Goal: Task Accomplishment & Management: Manage account settings

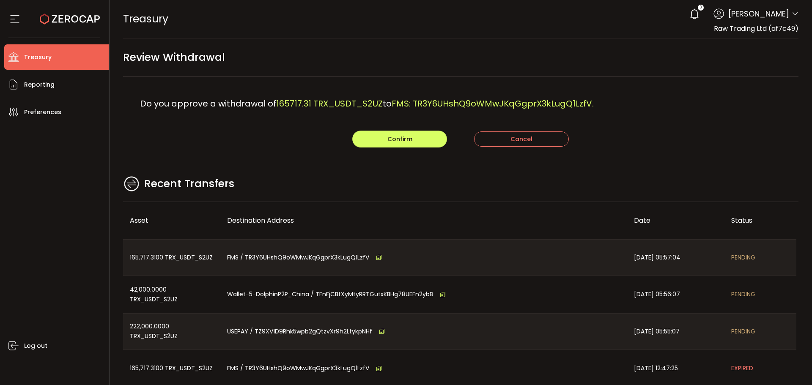
click at [446, 189] on div "Recent Transfers" at bounding box center [461, 188] width 676 height 27
click at [566, 168] on main "Review Withdrawal Do you approve a withdrawal of 165717.31 TRX_USDT_S2UZ to FMS…" at bounding box center [461, 243] width 703 height 411
click at [395, 136] on span "Confirm" at bounding box center [399, 139] width 25 height 8
click at [418, 183] on div "Recent Transfers" at bounding box center [461, 188] width 676 height 27
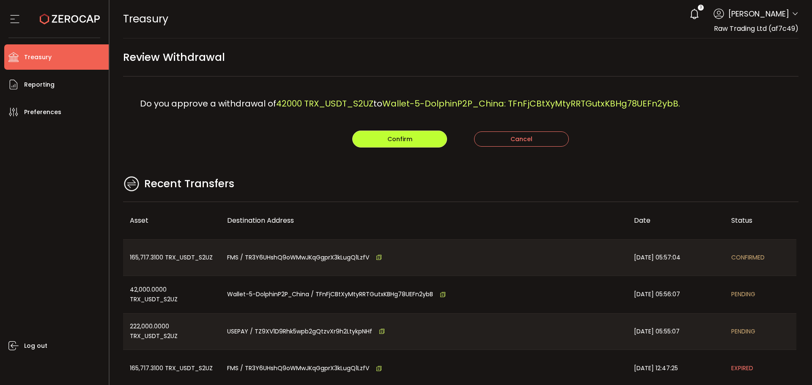
click at [418, 132] on button "Confirm" at bounding box center [399, 139] width 95 height 17
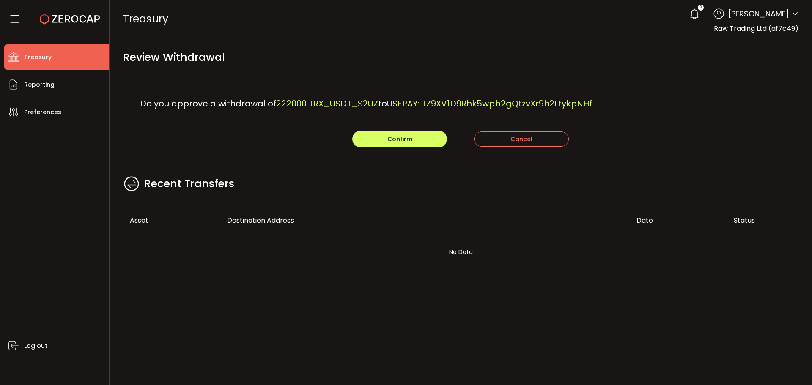
click at [537, 115] on div "Do you approve a withdrawal of 222000 TRX_USDT_S2UZ to USEPAY: TZ9XV1D9Rhk5wpb2…" at bounding box center [461, 104] width 676 height 54
click at [383, 140] on button "Confirm" at bounding box center [399, 139] width 95 height 17
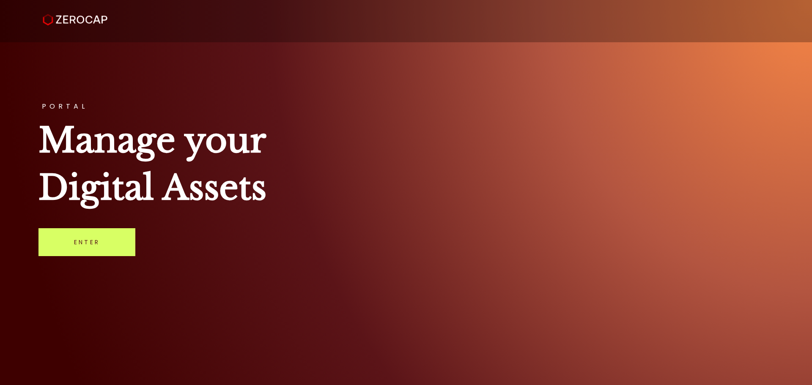
click at [89, 239] on link "Enter" at bounding box center [86, 242] width 97 height 28
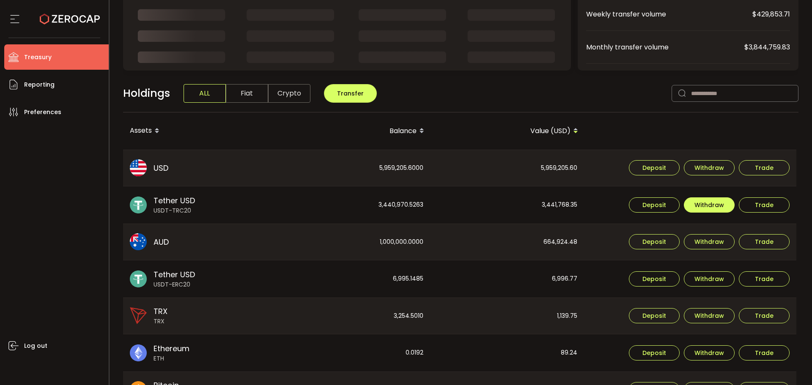
scroll to position [127, 0]
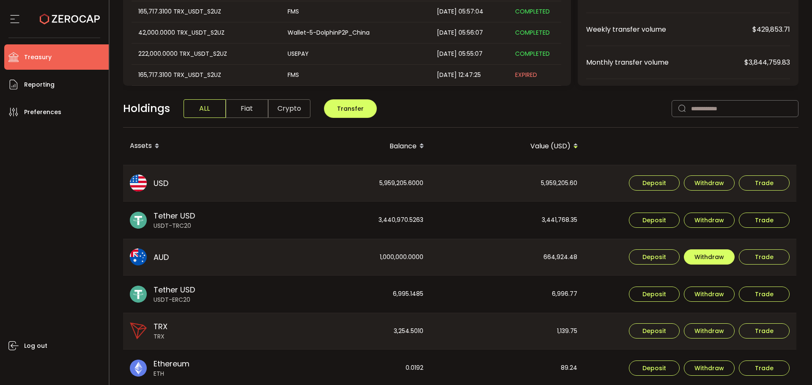
click at [718, 260] on span "Withdraw" at bounding box center [709, 257] width 30 height 6
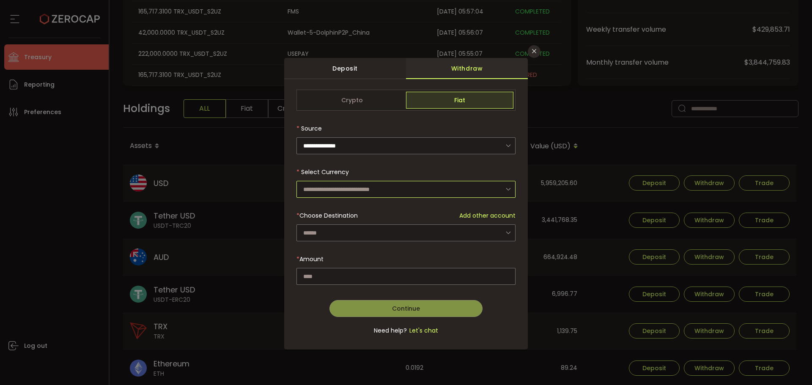
click at [355, 189] on input "dialog" at bounding box center [405, 189] width 219 height 17
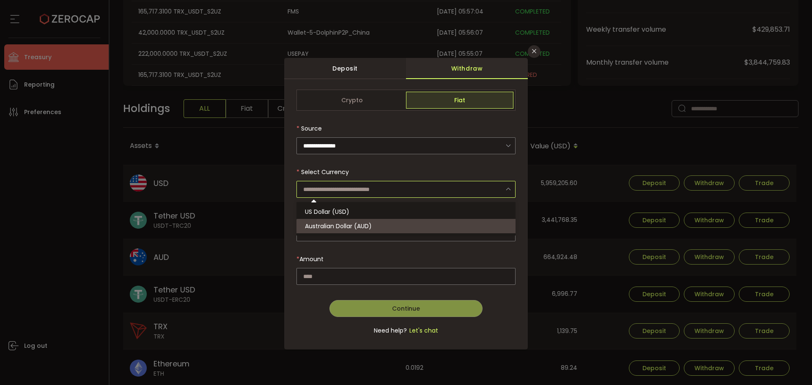
click at [355, 227] on span "Australian Dollar (AUD)" at bounding box center [338, 226] width 67 height 8
type input "**********"
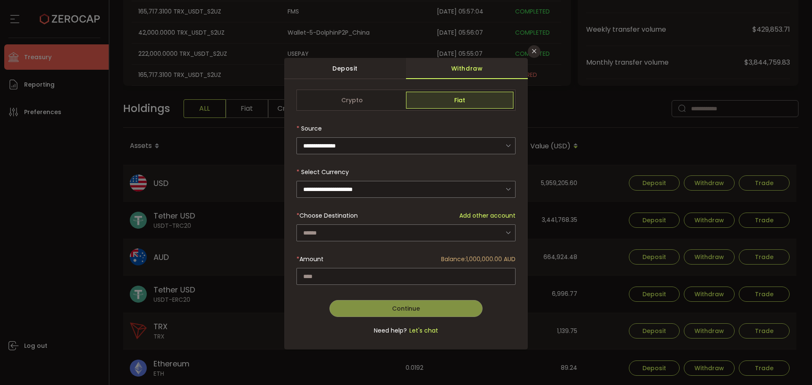
click at [348, 234] on div "**********" at bounding box center [405, 217] width 219 height 255
click at [348, 234] on input "dialog" at bounding box center [405, 233] width 219 height 17
click at [298, 302] on div "Continue Go Back Submit" at bounding box center [405, 305] width 219 height 23
click at [534, 50] on icon "Close" at bounding box center [534, 51] width 7 height 7
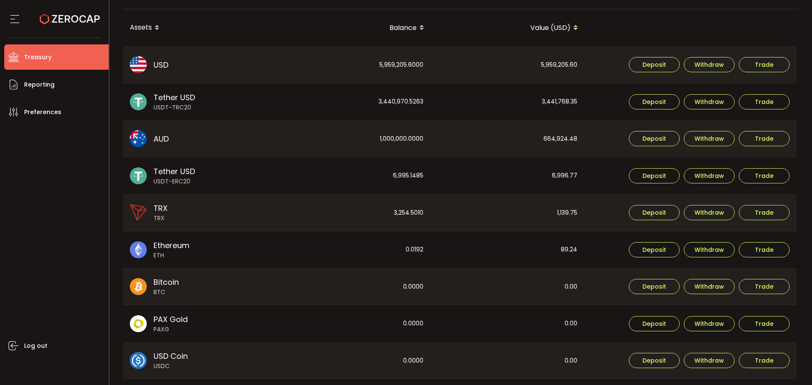
scroll to position [230, 0]
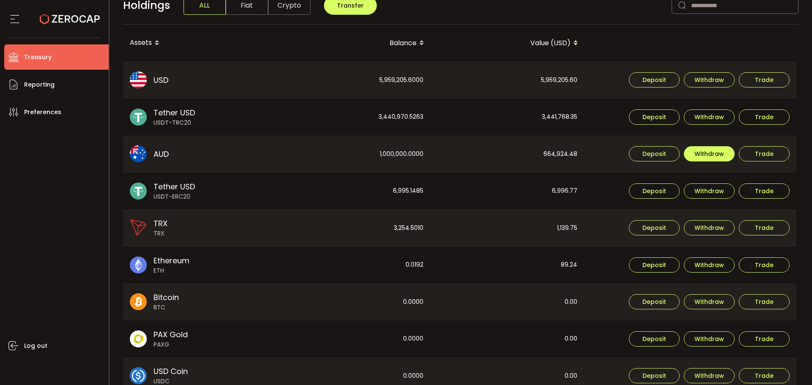
click at [721, 151] on span "Withdraw" at bounding box center [709, 154] width 30 height 6
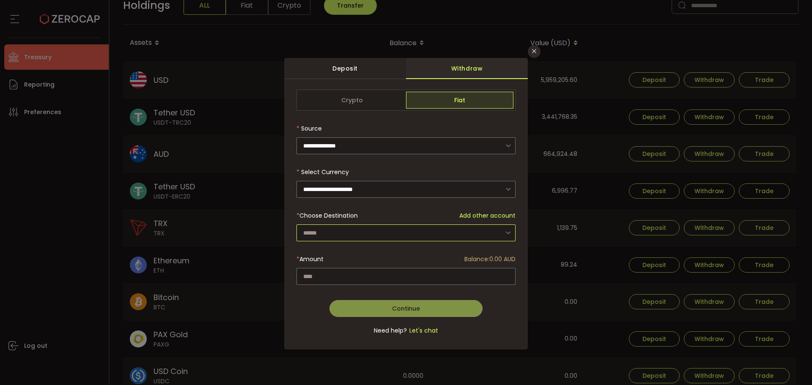
click at [462, 228] on input "dialog" at bounding box center [405, 233] width 219 height 17
click at [335, 284] on form "**********" at bounding box center [405, 217] width 219 height 255
click at [334, 278] on input "dialog" at bounding box center [405, 276] width 219 height 17
drag, startPoint x: 436, startPoint y: 241, endPoint x: 438, endPoint y: 234, distance: 7.6
click at [436, 240] on form "**********" at bounding box center [405, 217] width 219 height 255
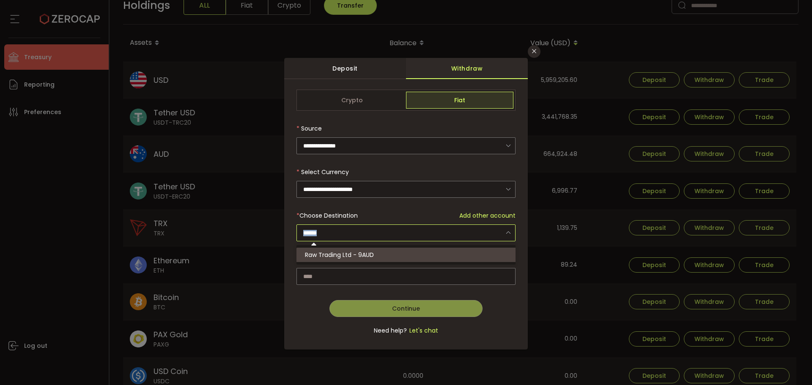
drag, startPoint x: 439, startPoint y: 234, endPoint x: 473, endPoint y: 216, distance: 39.0
click at [439, 233] on input "dialog" at bounding box center [405, 233] width 219 height 17
click at [475, 215] on span "Add other account" at bounding box center [487, 215] width 56 height 9
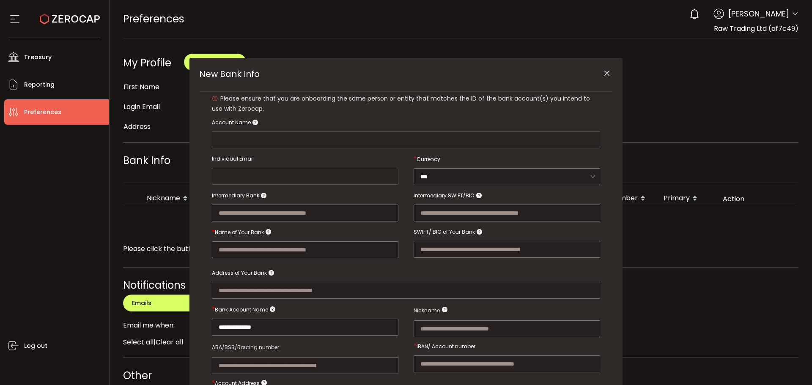
type input "**********"
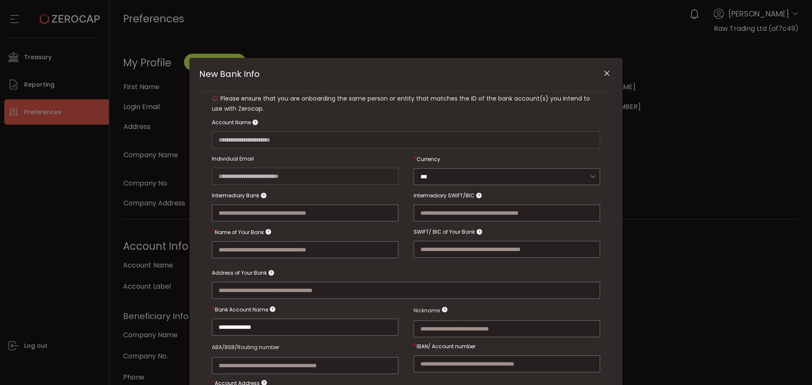
click at [603, 72] on icon "Close" at bounding box center [607, 73] width 8 height 8
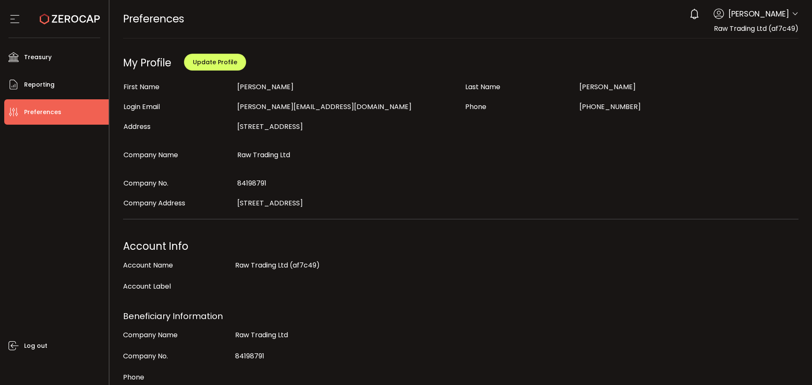
click at [792, 12] on icon at bounding box center [795, 14] width 7 height 7
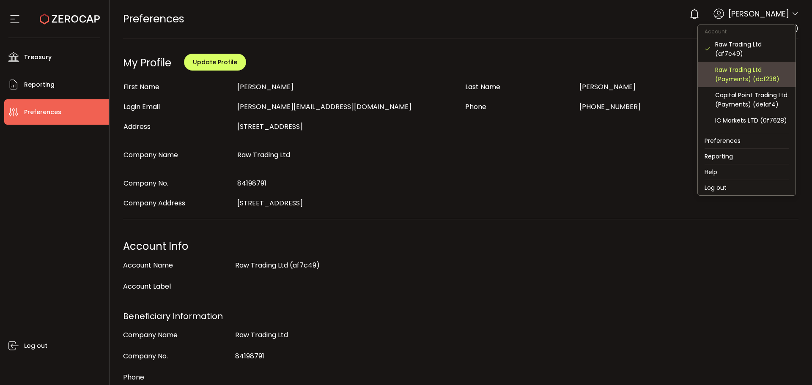
click at [736, 77] on div "Raw Trading Ltd (Payments) (dcf236)" at bounding box center [752, 74] width 74 height 19
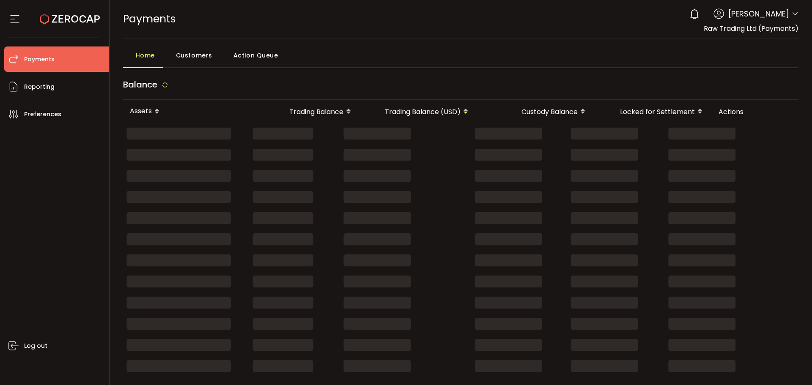
click at [793, 11] on icon at bounding box center [795, 14] width 7 height 7
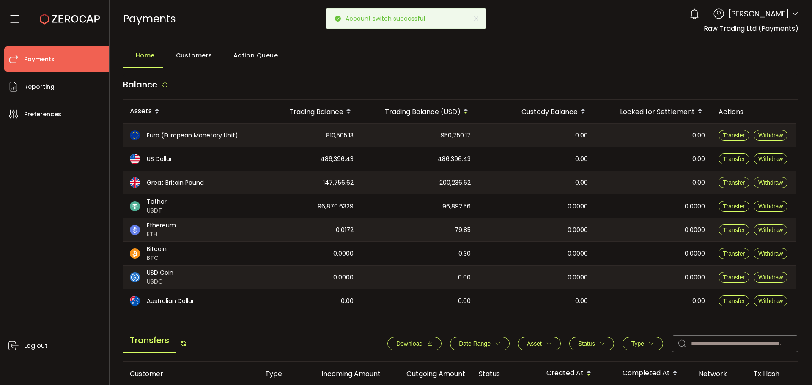
click at [791, 8] on div "0 Aaditya Achreja Account Raw Trading Ltd (af7c49) Raw Trading Ltd (Payments) (…" at bounding box center [741, 14] width 113 height 19
click at [792, 11] on icon at bounding box center [795, 14] width 7 height 7
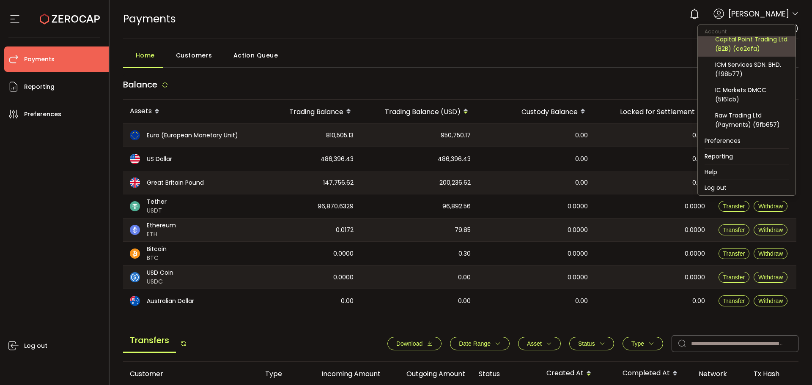
scroll to position [64, 0]
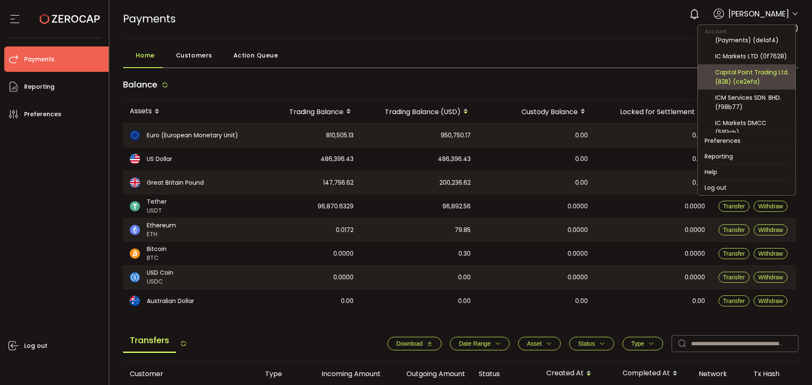
click at [756, 79] on div "Capital Point Trading Ltd. (B2B) (ce2efa)" at bounding box center [752, 77] width 74 height 19
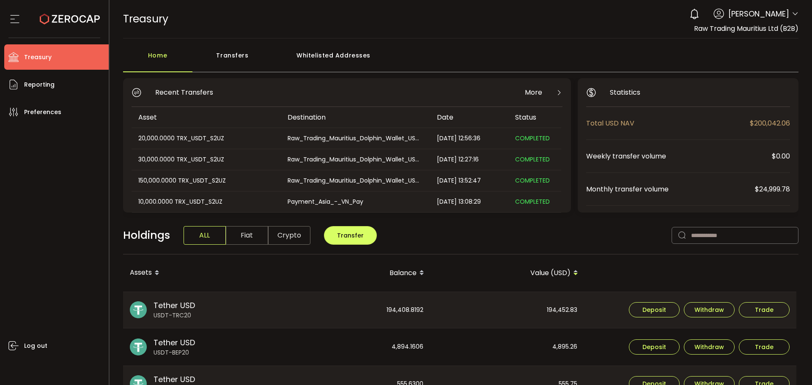
click at [246, 236] on span "Fiat" at bounding box center [247, 235] width 42 height 19
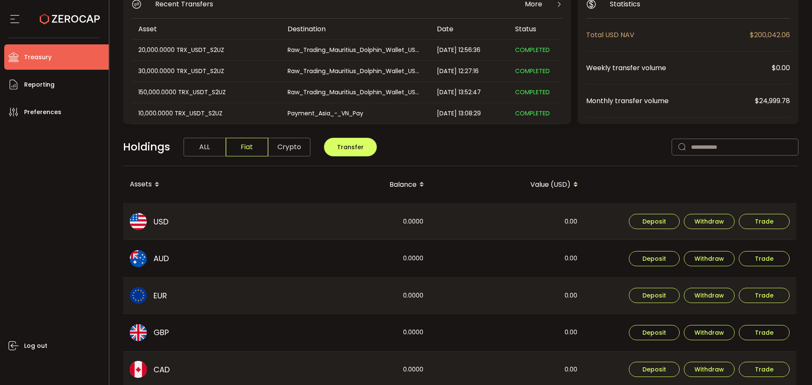
scroll to position [167, 0]
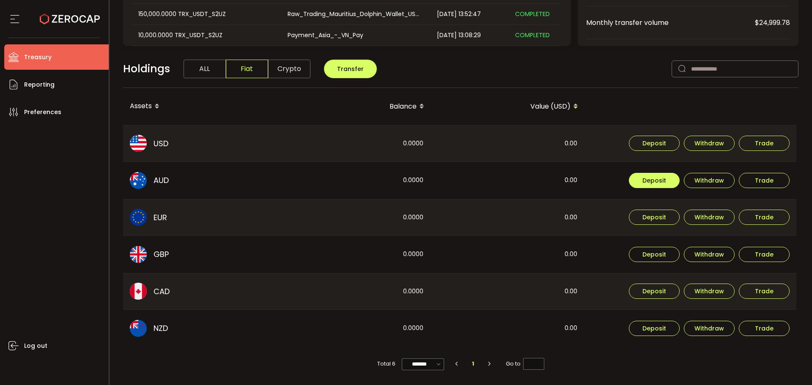
click at [663, 178] on span "Deposit" at bounding box center [654, 181] width 24 height 6
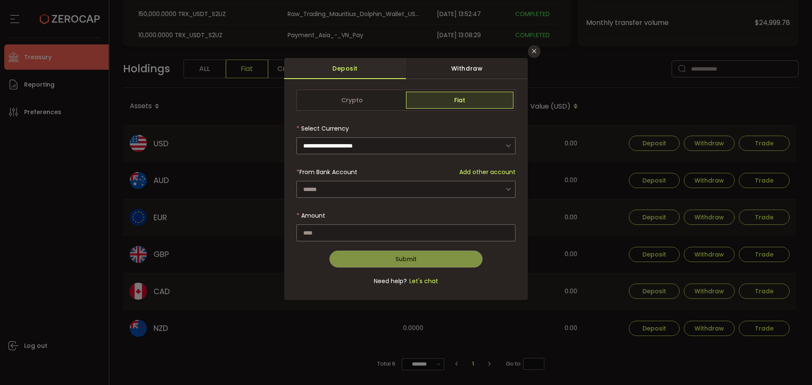
click at [500, 169] on span "Add other account" at bounding box center [487, 172] width 56 height 9
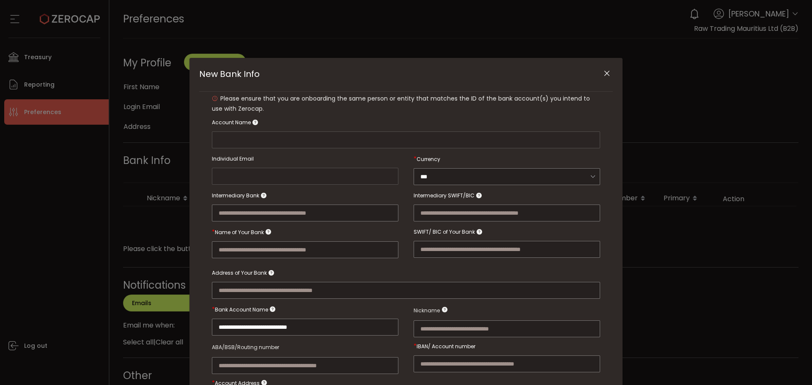
type input "**********"
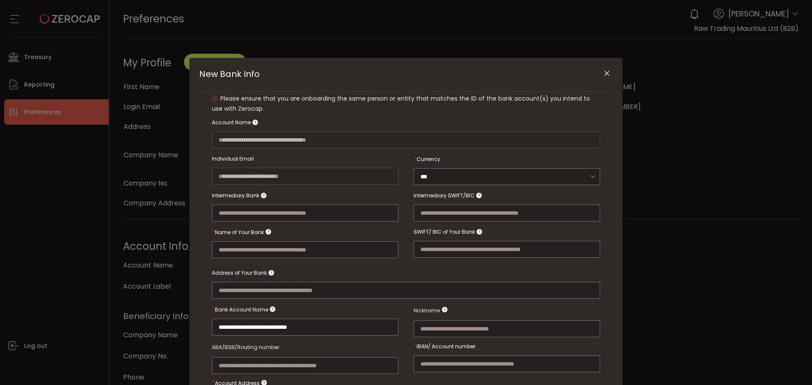
click at [604, 73] on icon "Close" at bounding box center [607, 73] width 8 height 8
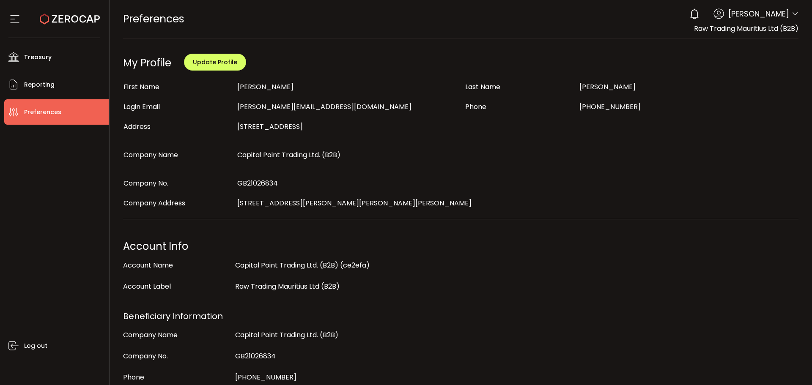
click at [792, 11] on icon at bounding box center [795, 14] width 7 height 7
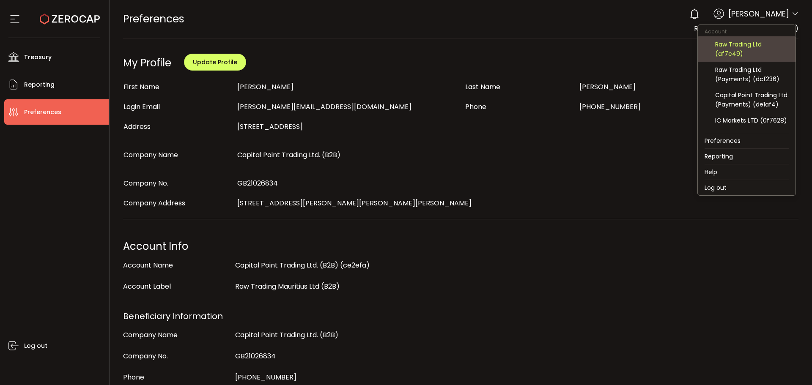
drag, startPoint x: 734, startPoint y: 49, endPoint x: 735, endPoint y: 76, distance: 26.3
click at [734, 49] on div "Raw Trading Ltd (af7c49)" at bounding box center [752, 49] width 74 height 19
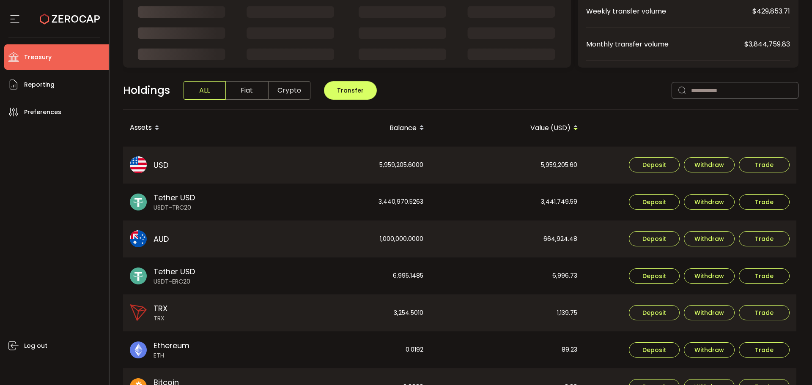
scroll to position [61, 0]
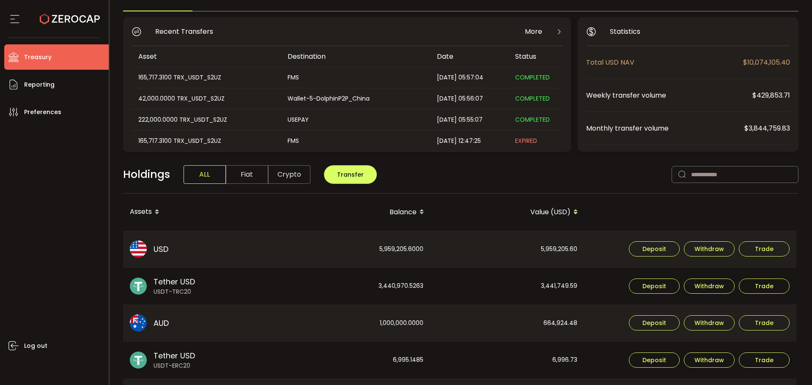
click at [240, 175] on span "Fiat" at bounding box center [247, 174] width 42 height 19
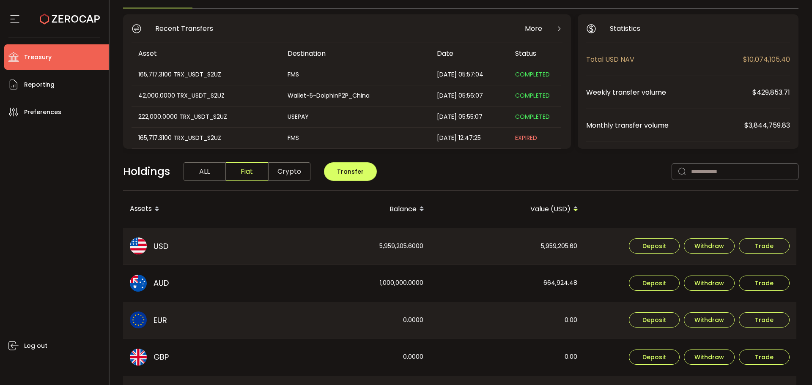
scroll to position [0, 0]
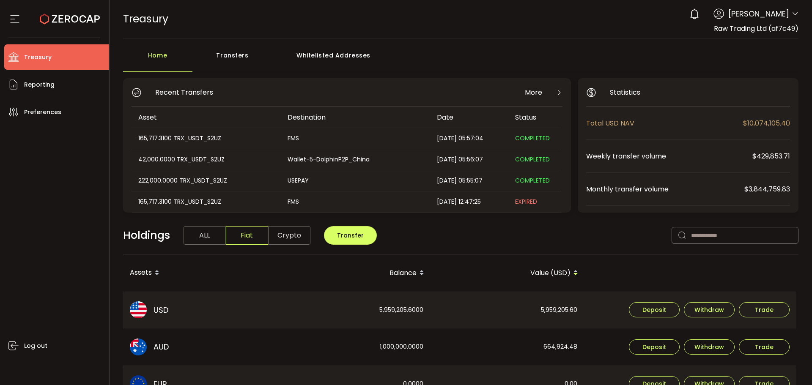
click at [789, 10] on div "0 Aaditya Achreja Account Raw Trading Ltd (af7c49) Raw Trading Ltd (Payments) (…" at bounding box center [741, 14] width 113 height 19
click at [794, 11] on icon at bounding box center [795, 14] width 7 height 7
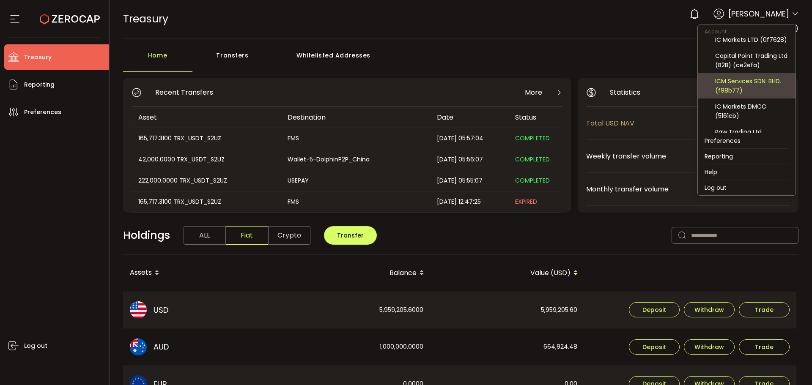
scroll to position [85, 0]
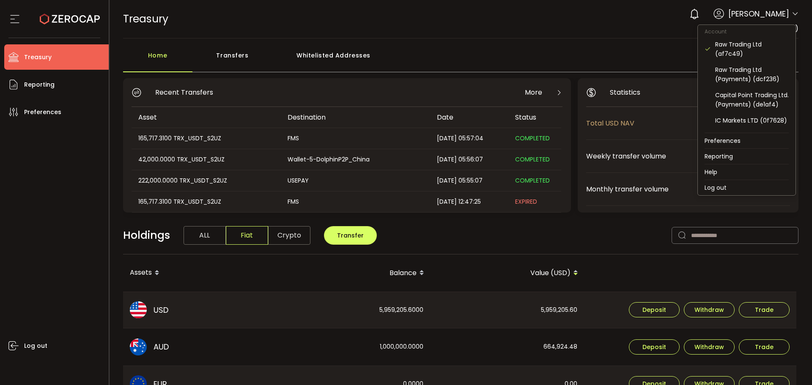
click at [792, 14] on icon at bounding box center [795, 14] width 7 height 7
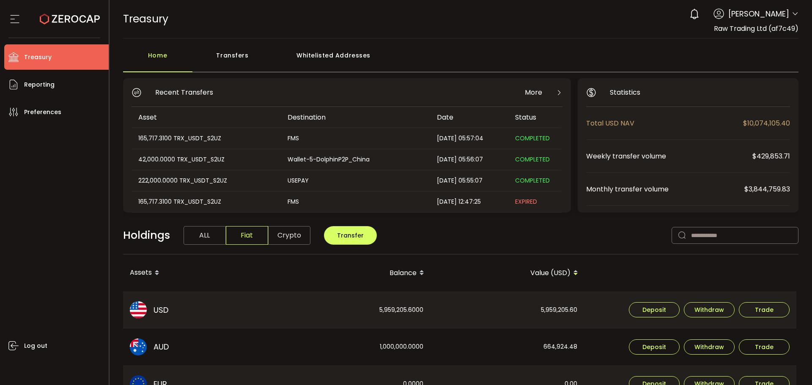
click at [795, 11] on icon at bounding box center [795, 14] width 7 height 7
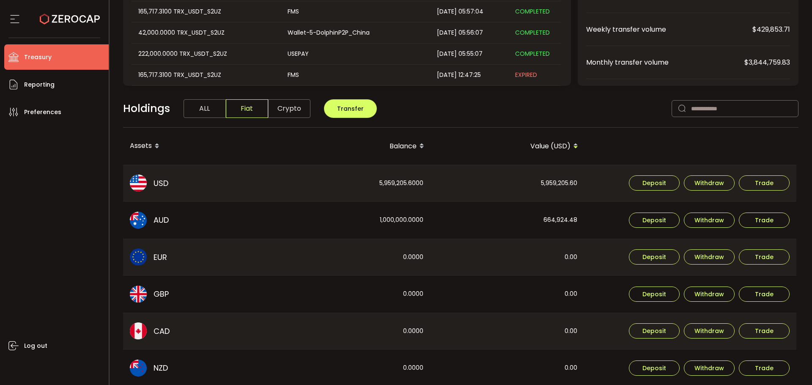
scroll to position [167, 0]
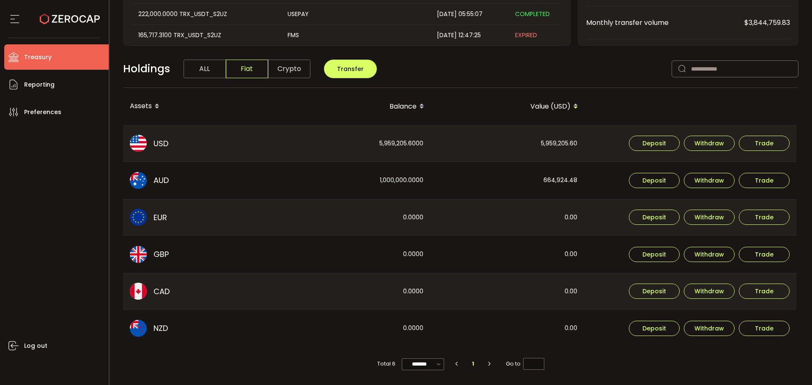
click at [432, 177] on div "664,924.48" at bounding box center [507, 180] width 153 height 37
drag, startPoint x: 430, startPoint y: 174, endPoint x: 339, endPoint y: 178, distance: 91.0
click at [339, 178] on td "1,000,000.0000" at bounding box center [354, 180] width 154 height 37
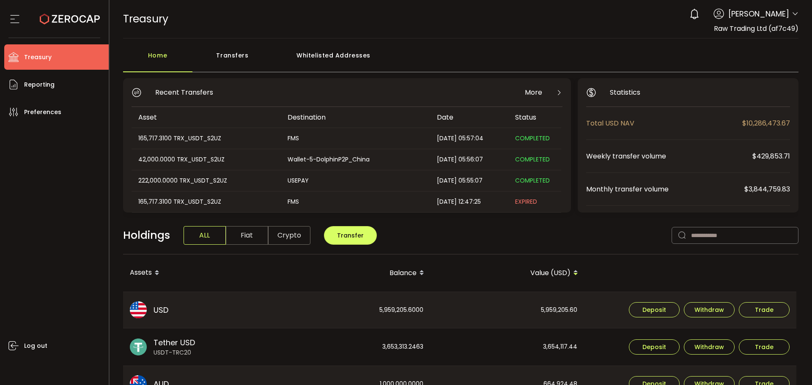
click at [65, 230] on div "Log out" at bounding box center [56, 252] width 104 height 254
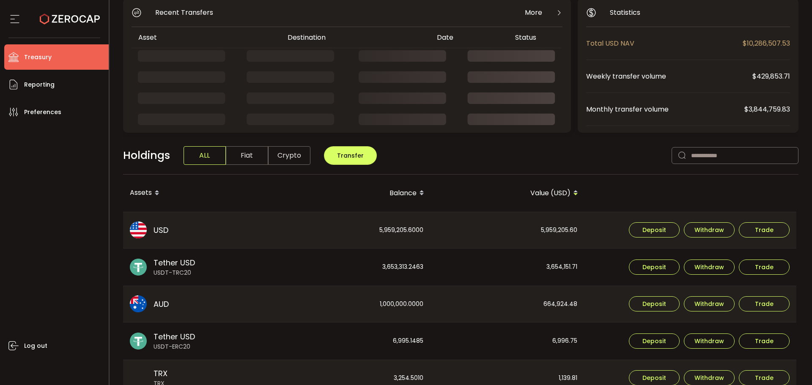
scroll to position [122, 0]
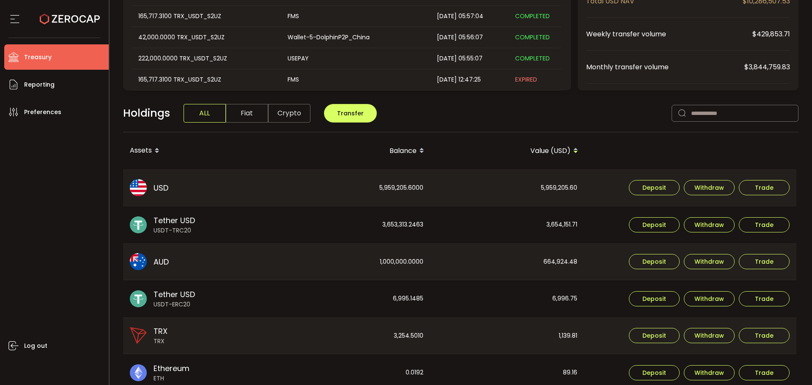
drag, startPoint x: 48, startPoint y: 243, endPoint x: 63, endPoint y: 243, distance: 14.8
click at [49, 243] on div "Log out" at bounding box center [56, 252] width 104 height 254
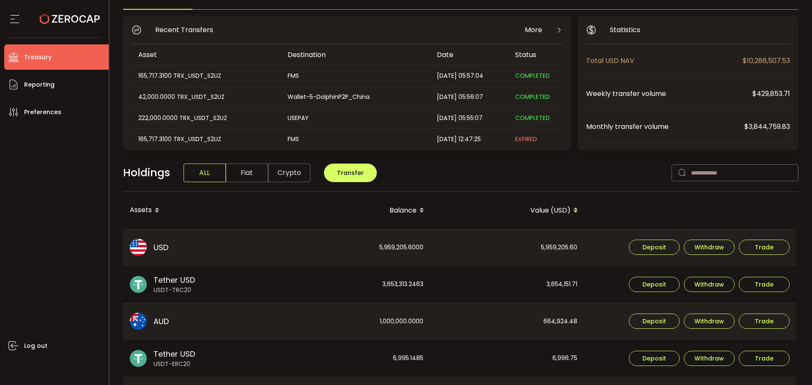
scroll to position [169, 0]
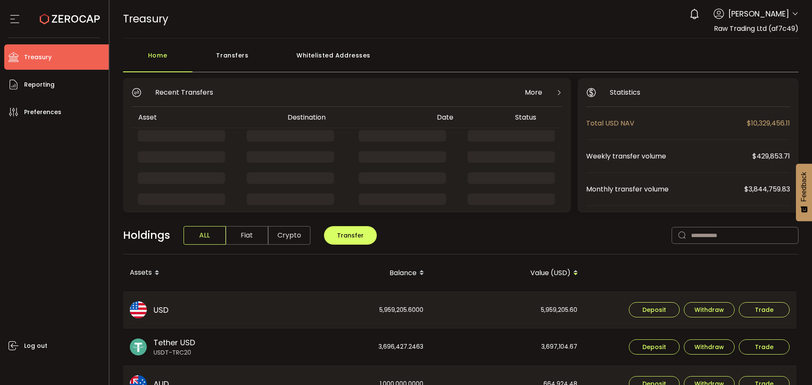
click at [792, 14] on icon at bounding box center [795, 14] width 7 height 7
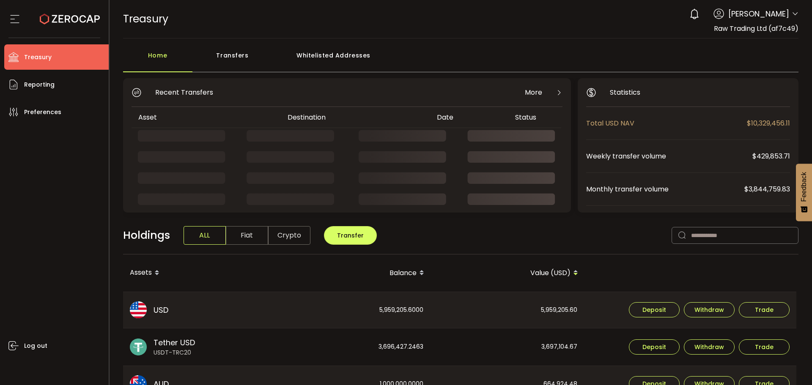
click at [793, 14] on icon at bounding box center [795, 14] width 7 height 7
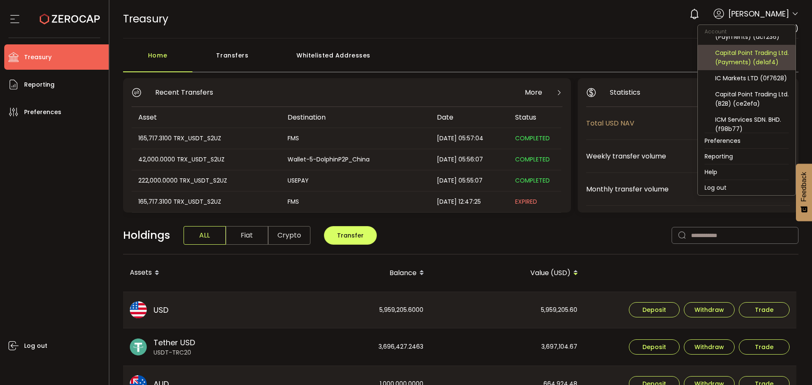
scroll to position [85, 0]
click at [741, 66] on div "Capital Point Trading Ltd. (B2B) (ce2efa)" at bounding box center [752, 56] width 74 height 19
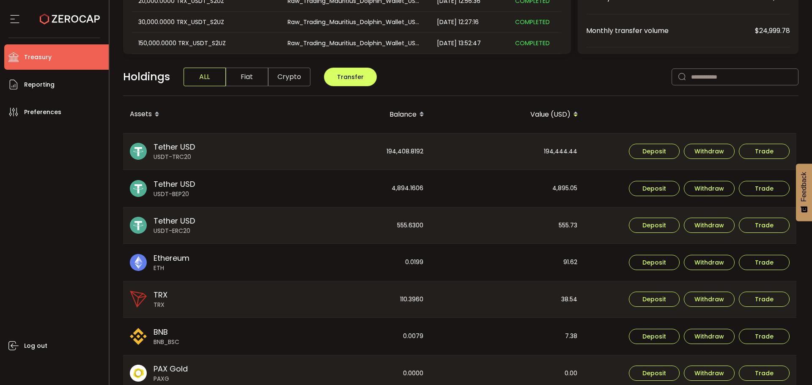
scroll to position [145, 0]
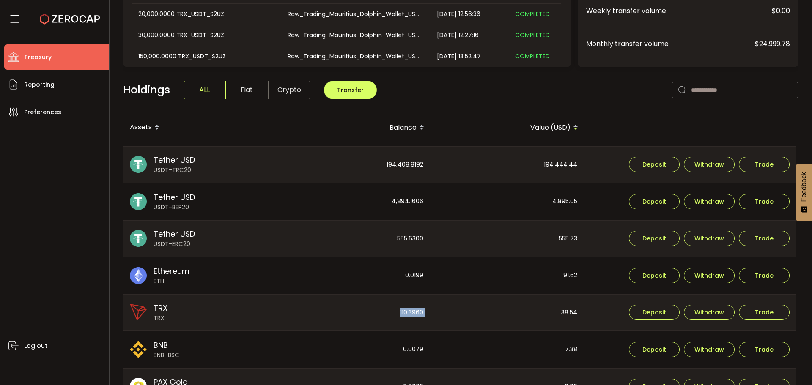
drag, startPoint x: 431, startPoint y: 315, endPoint x: 380, endPoint y: 309, distance: 51.1
click at [380, 309] on tr "TRX TRX 110.3960 38.54 Deposit Withdraw Trade" at bounding box center [459, 312] width 673 height 37
click at [381, 318] on div "110.3960" at bounding box center [353, 313] width 153 height 36
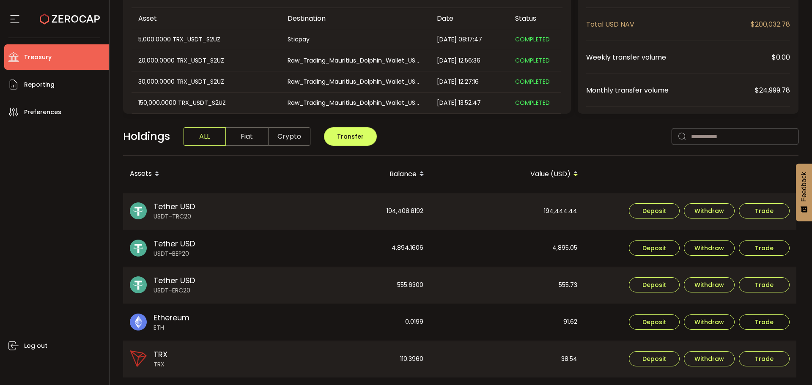
scroll to position [0, 0]
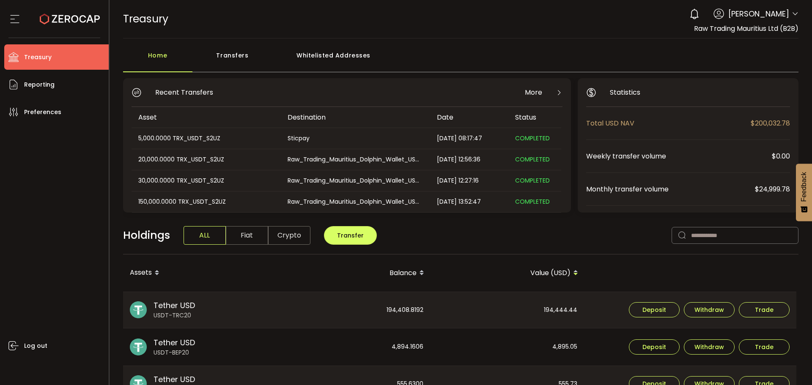
drag, startPoint x: 603, startPoint y: 40, endPoint x: 625, endPoint y: 49, distance: 23.3
click at [606, 40] on main "Home Transfers Whitelisted Addresses Recent Transfers More Asset Destination Da…" at bounding box center [461, 368] width 703 height 661
drag, startPoint x: 27, startPoint y: 211, endPoint x: 110, endPoint y: 211, distance: 82.0
click at [27, 211] on div "Log out" at bounding box center [56, 252] width 104 height 254
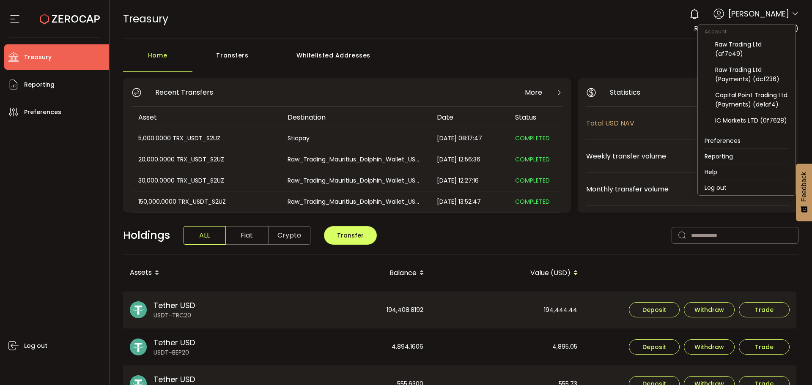
click at [794, 16] on icon at bounding box center [795, 14] width 7 height 7
click at [748, 101] on div "Capital Point Trading Ltd. (Payments) (de1af4)" at bounding box center [752, 100] width 74 height 19
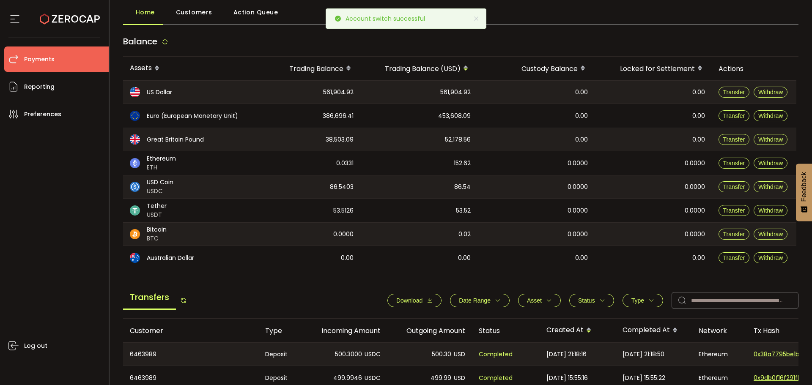
scroll to position [127, 0]
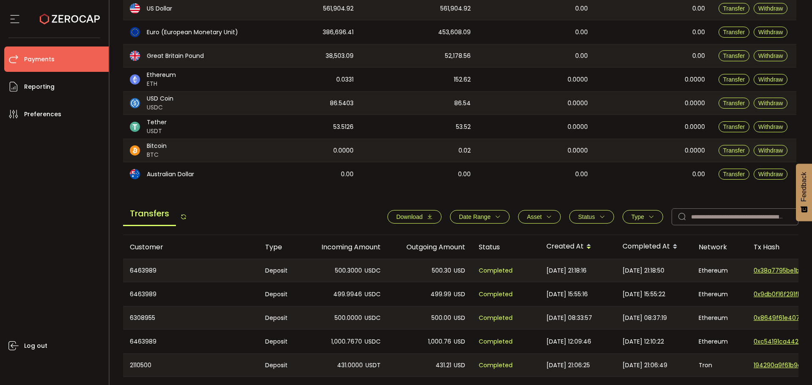
click at [418, 218] on span "Download" at bounding box center [409, 217] width 26 height 7
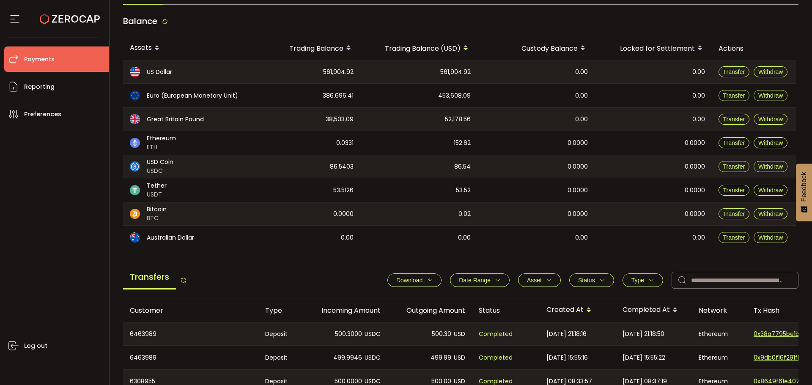
scroll to position [0, 0]
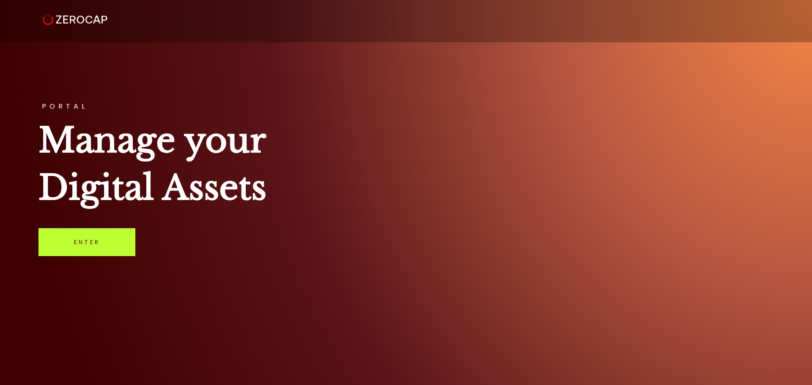
click at [130, 238] on link "Enter" at bounding box center [86, 242] width 97 height 28
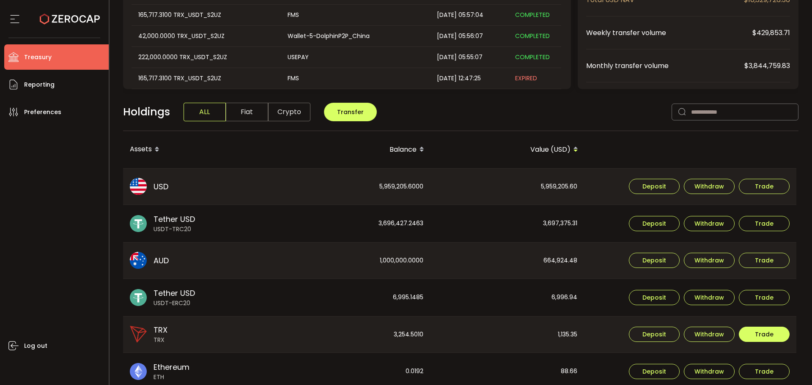
scroll to position [127, 0]
